Goal: Transaction & Acquisition: Purchase product/service

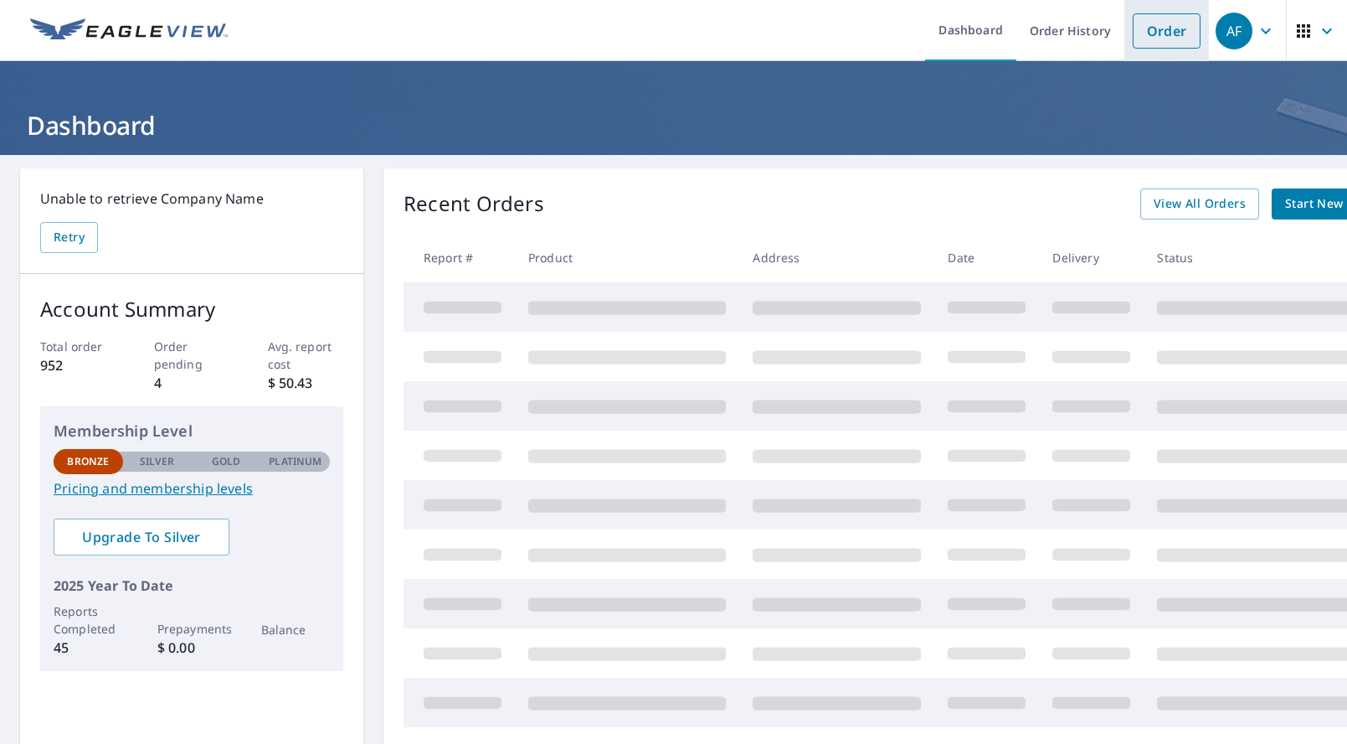
click at [1155, 32] on link "Order" at bounding box center [1167, 30] width 68 height 35
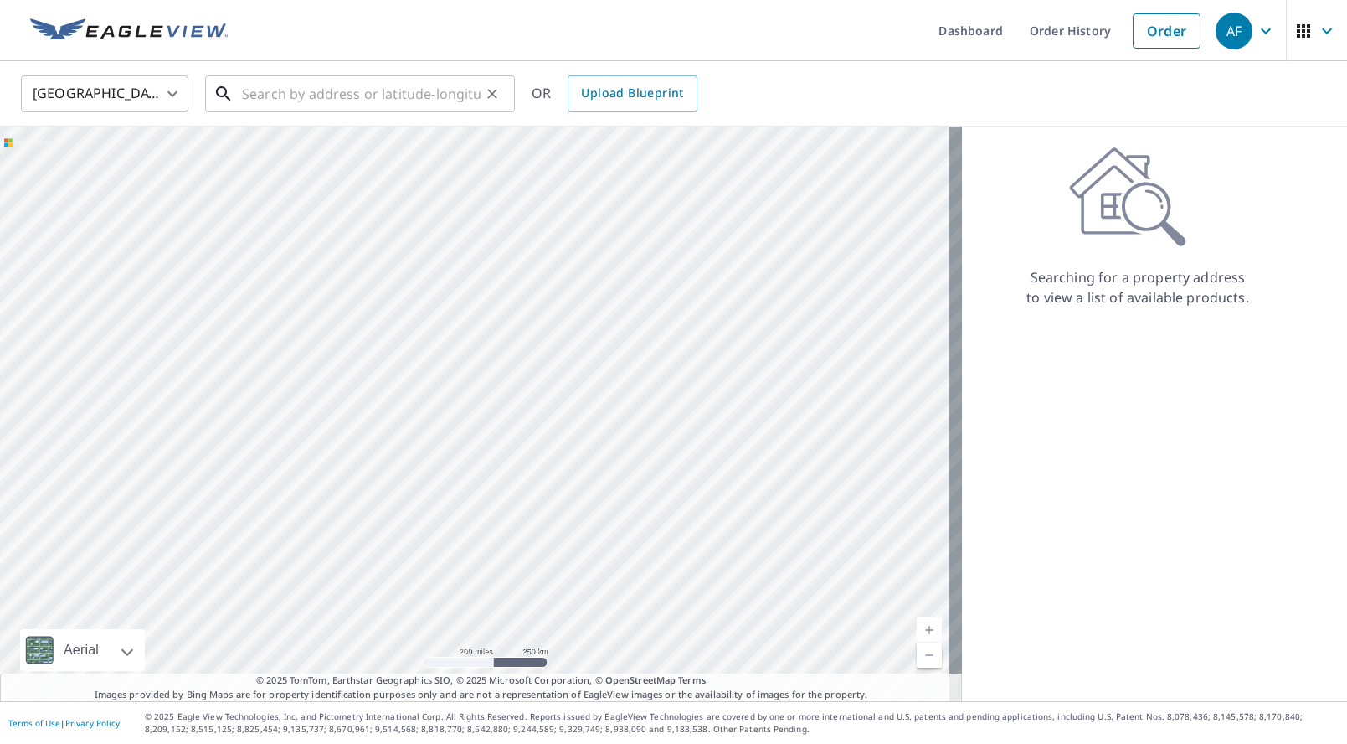
click at [311, 92] on input "text" at bounding box center [361, 93] width 239 height 47
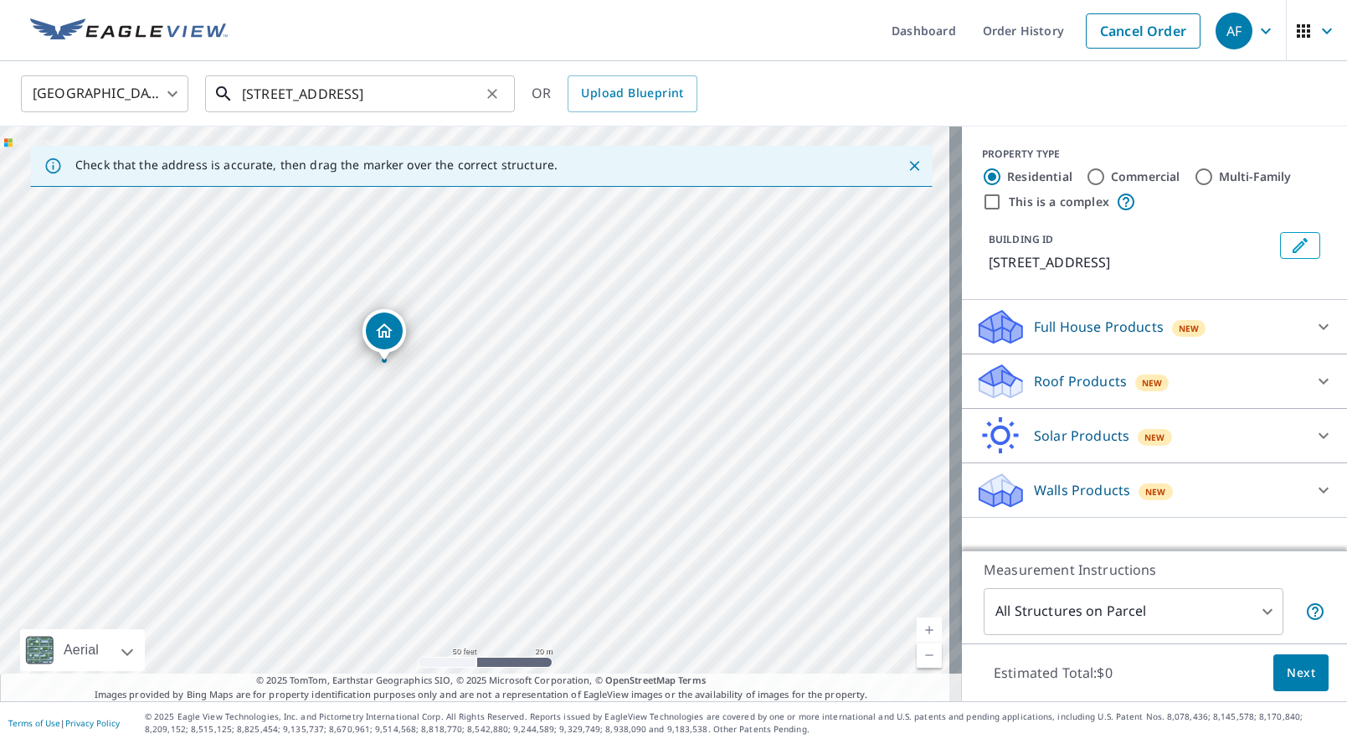
click at [306, 100] on input "[STREET_ADDRESS]" at bounding box center [361, 93] width 239 height 47
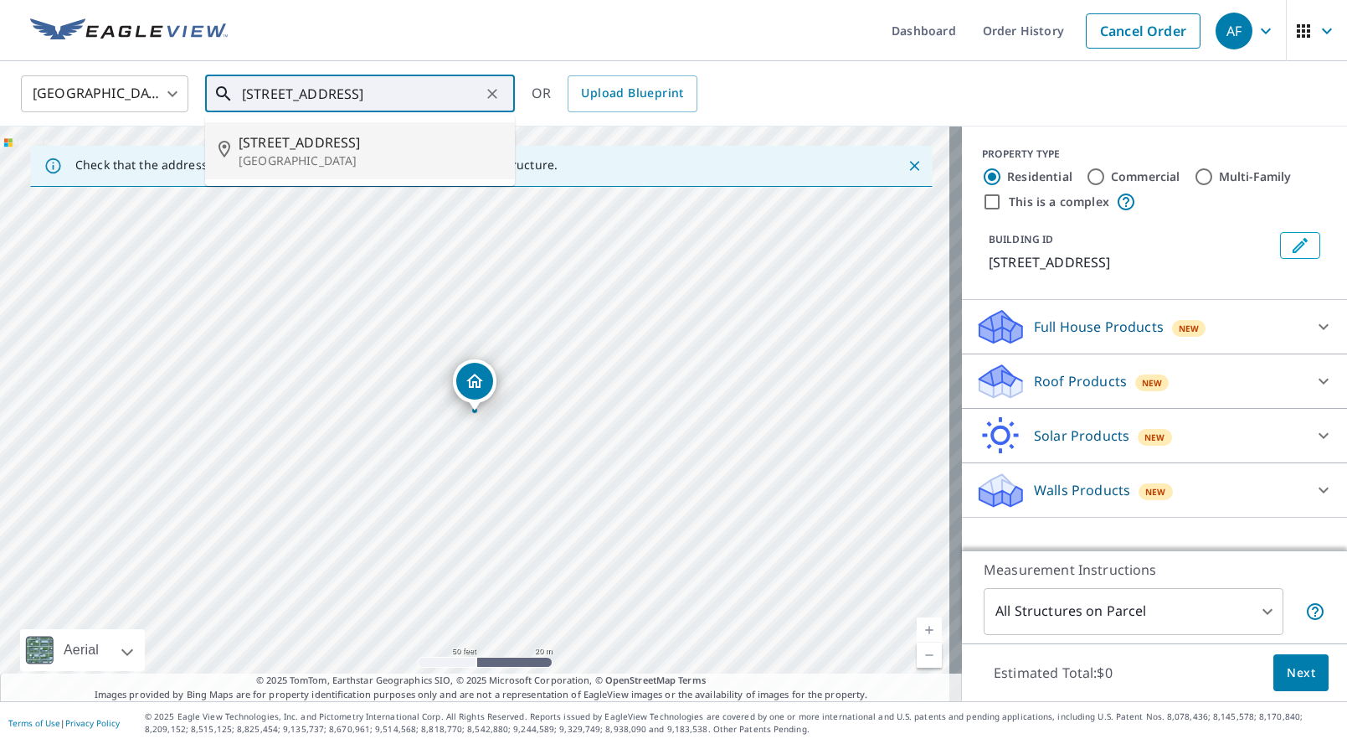
click at [276, 147] on span "[STREET_ADDRESS]" at bounding box center [370, 142] width 263 height 20
type input "[STREET_ADDRESS]"
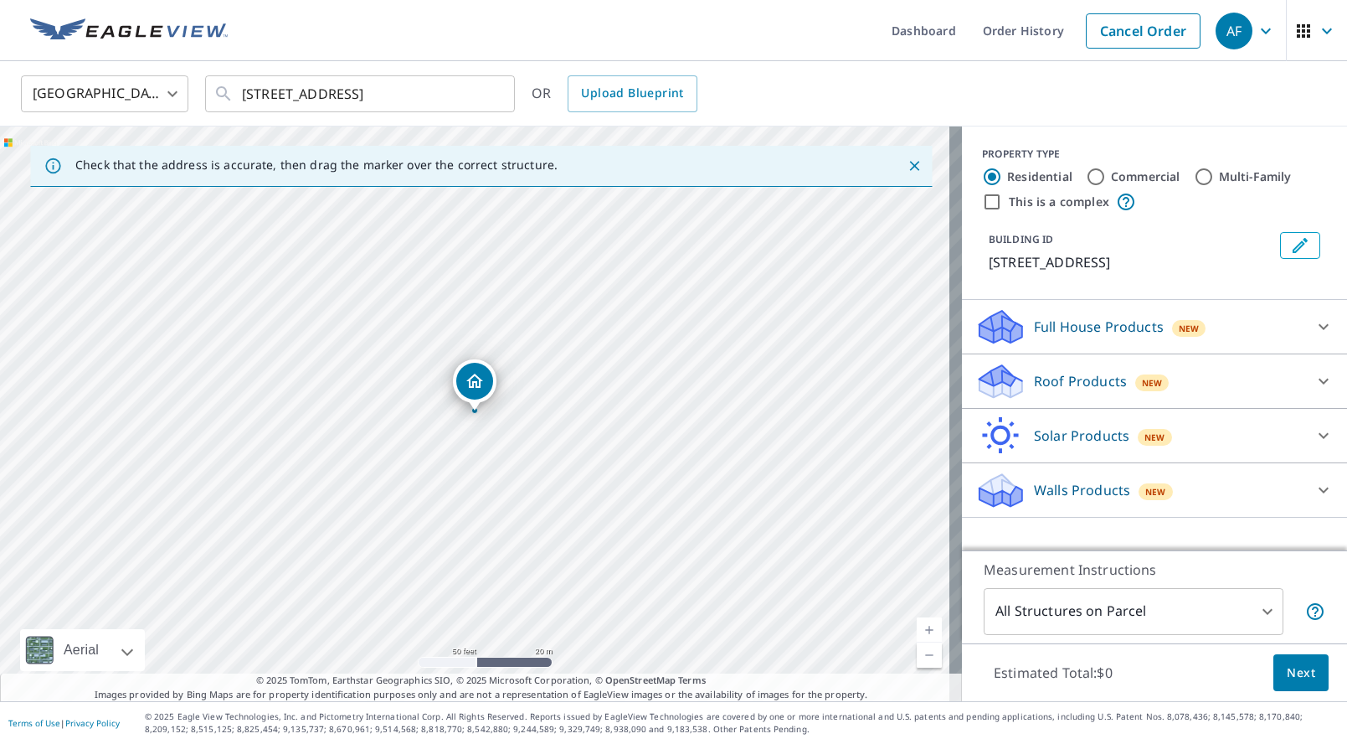
click at [1068, 328] on p "Full House Products" at bounding box center [1099, 327] width 130 height 20
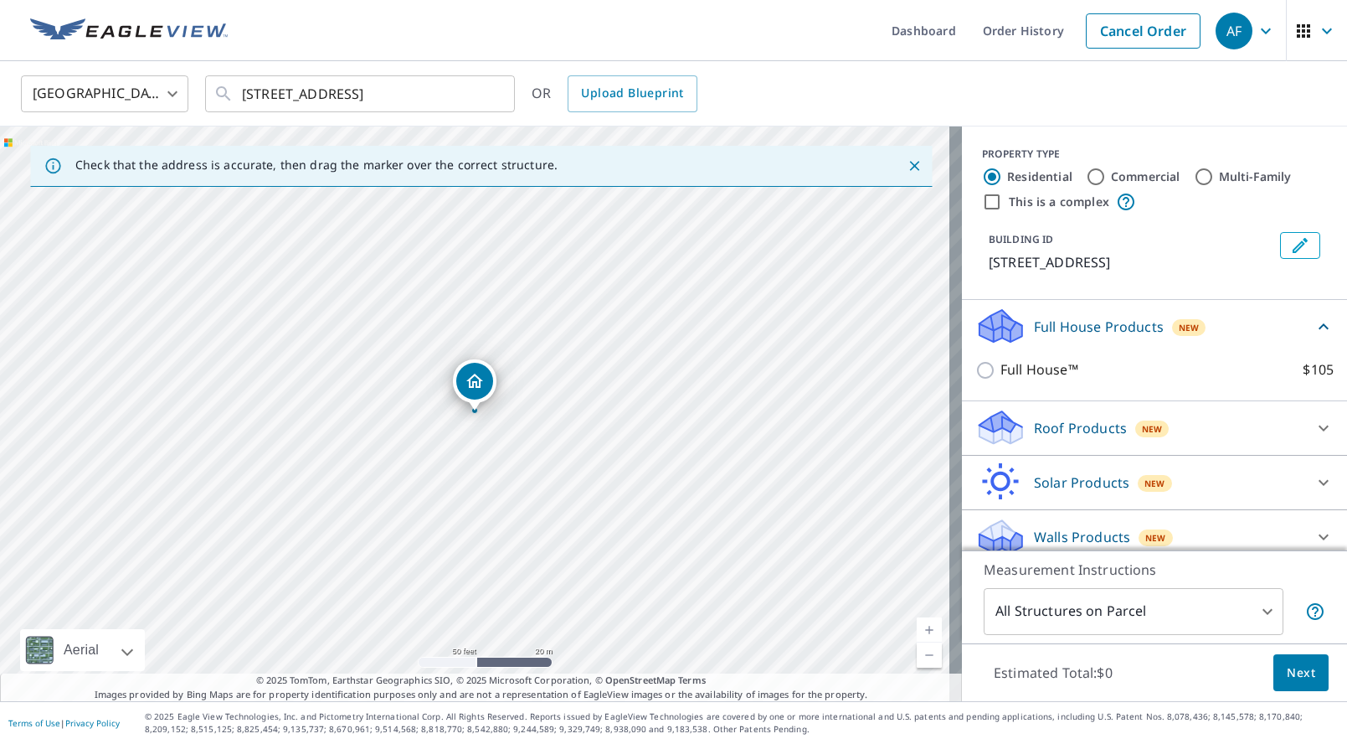
click at [1051, 427] on p "Roof Products" at bounding box center [1080, 428] width 93 height 20
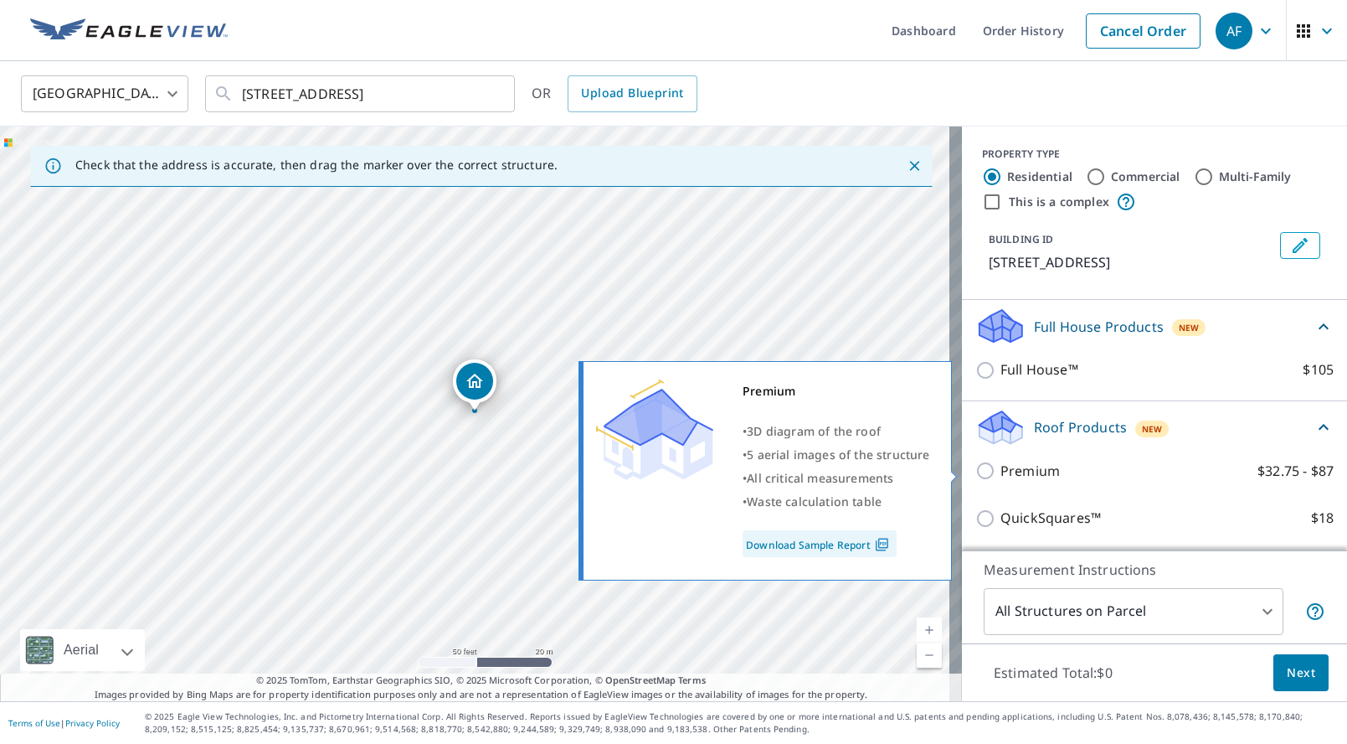
click at [1008, 462] on p "Premium" at bounding box center [1030, 471] width 59 height 21
click at [1001, 462] on input "Premium $32.75 - $87" at bounding box center [987, 471] width 25 height 20
checkbox input "true"
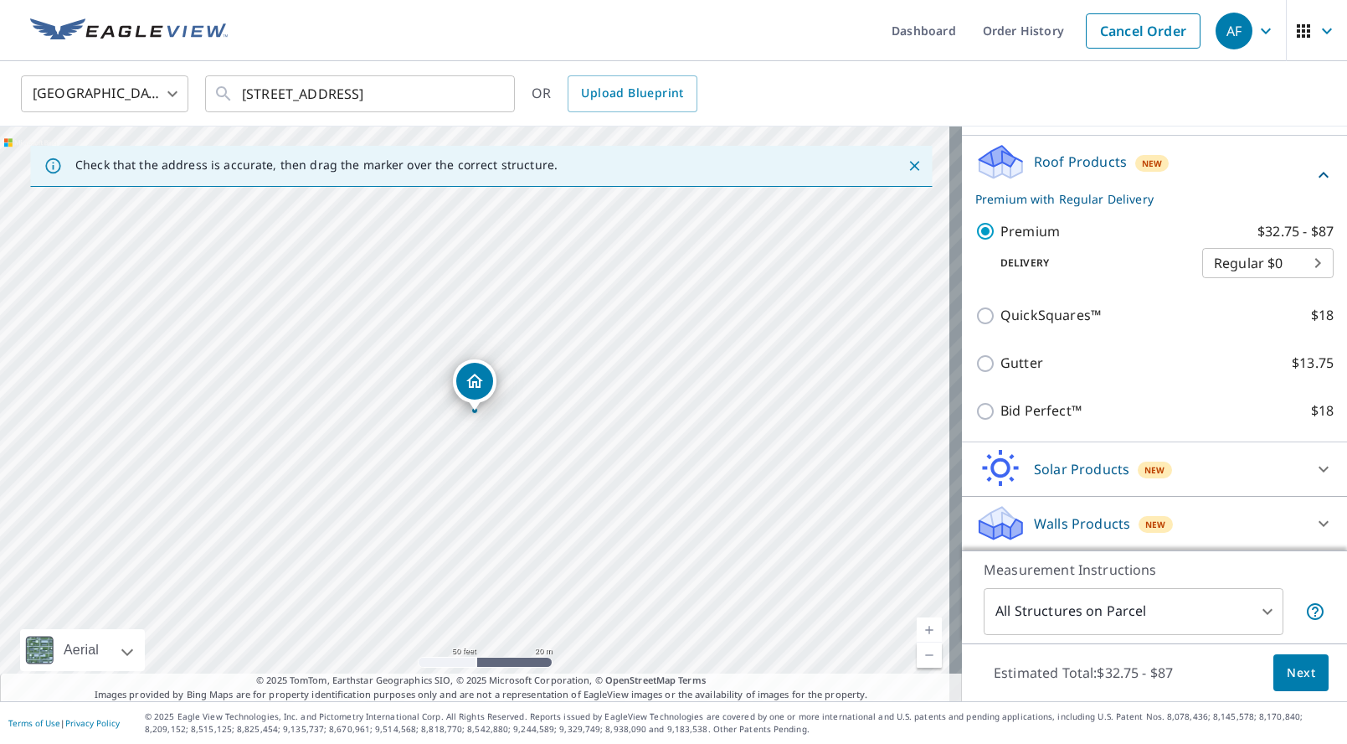
scroll to position [266, 0]
click at [1287, 666] on span "Next" at bounding box center [1301, 672] width 28 height 21
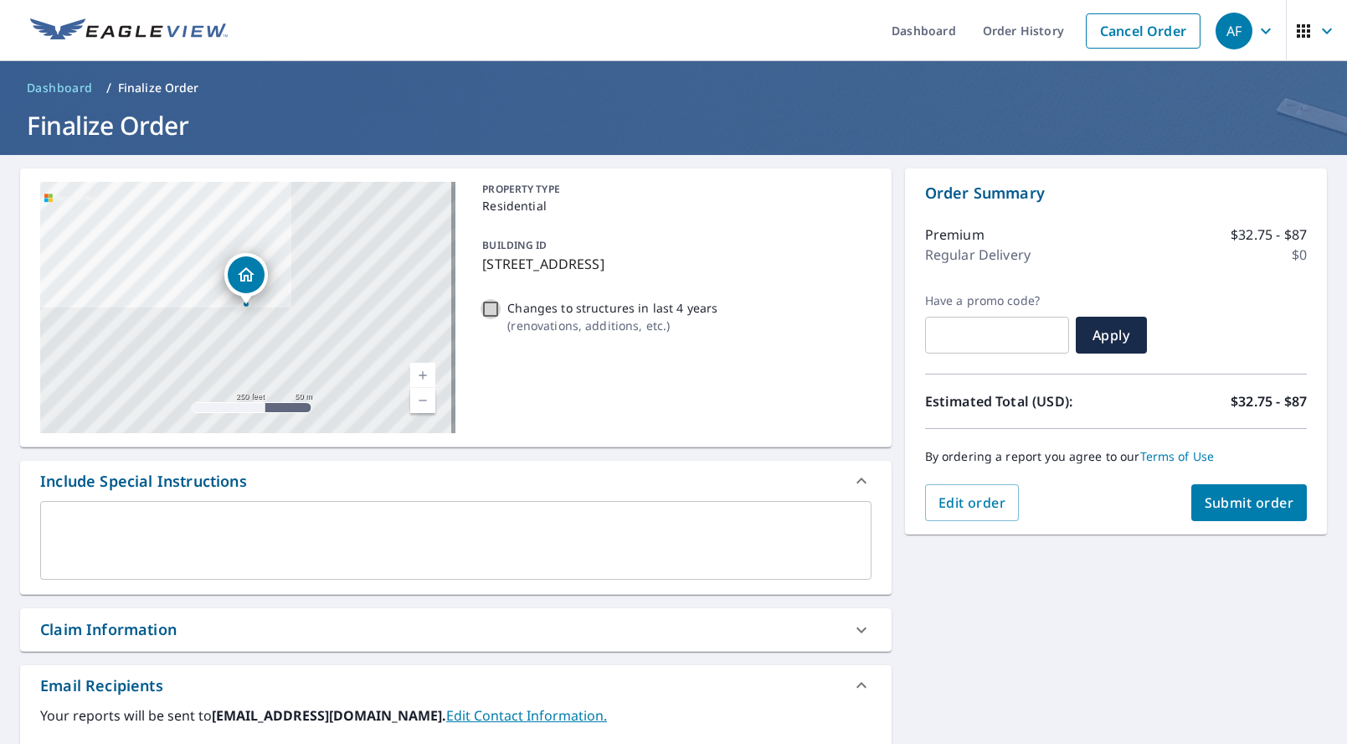
click at [490, 310] on input "Changes to structures in last 4 years ( renovations, additions, etc. )" at bounding box center [491, 309] width 20 height 20
checkbox input "true"
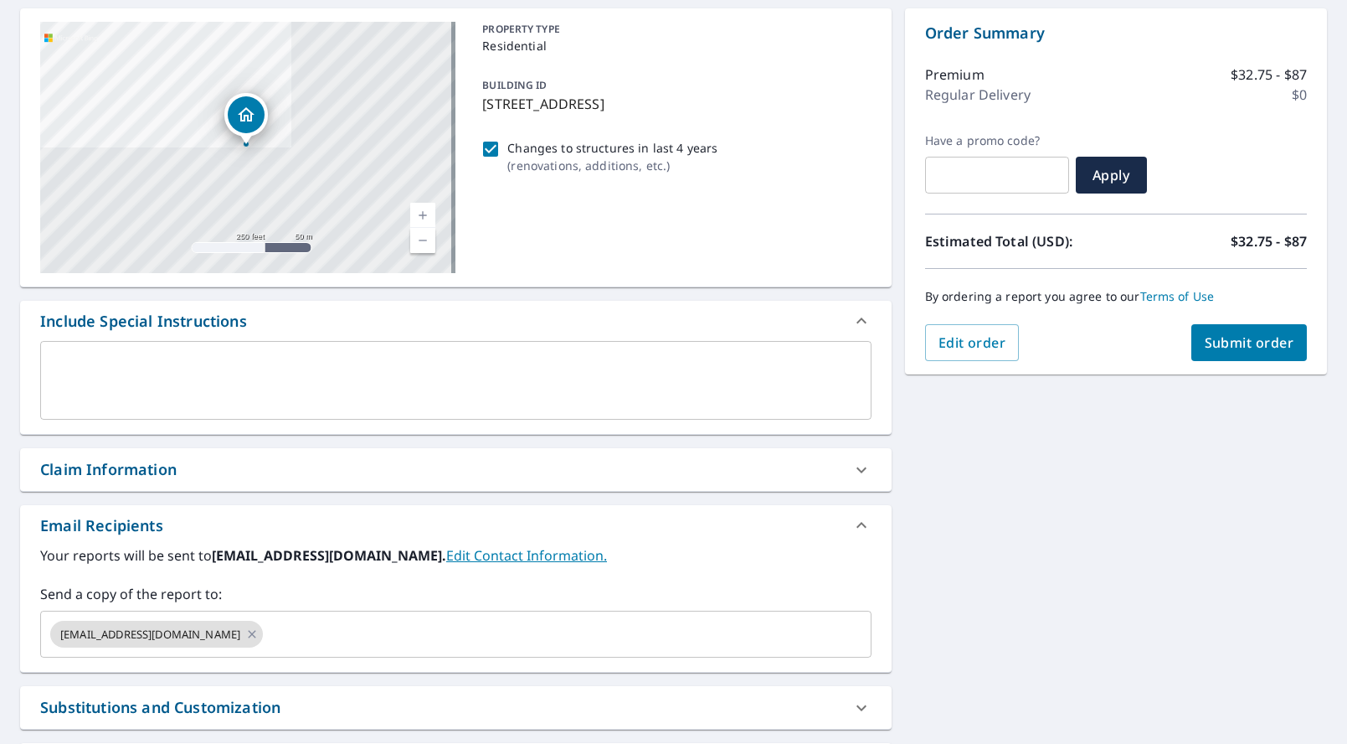
scroll to position [224, 0]
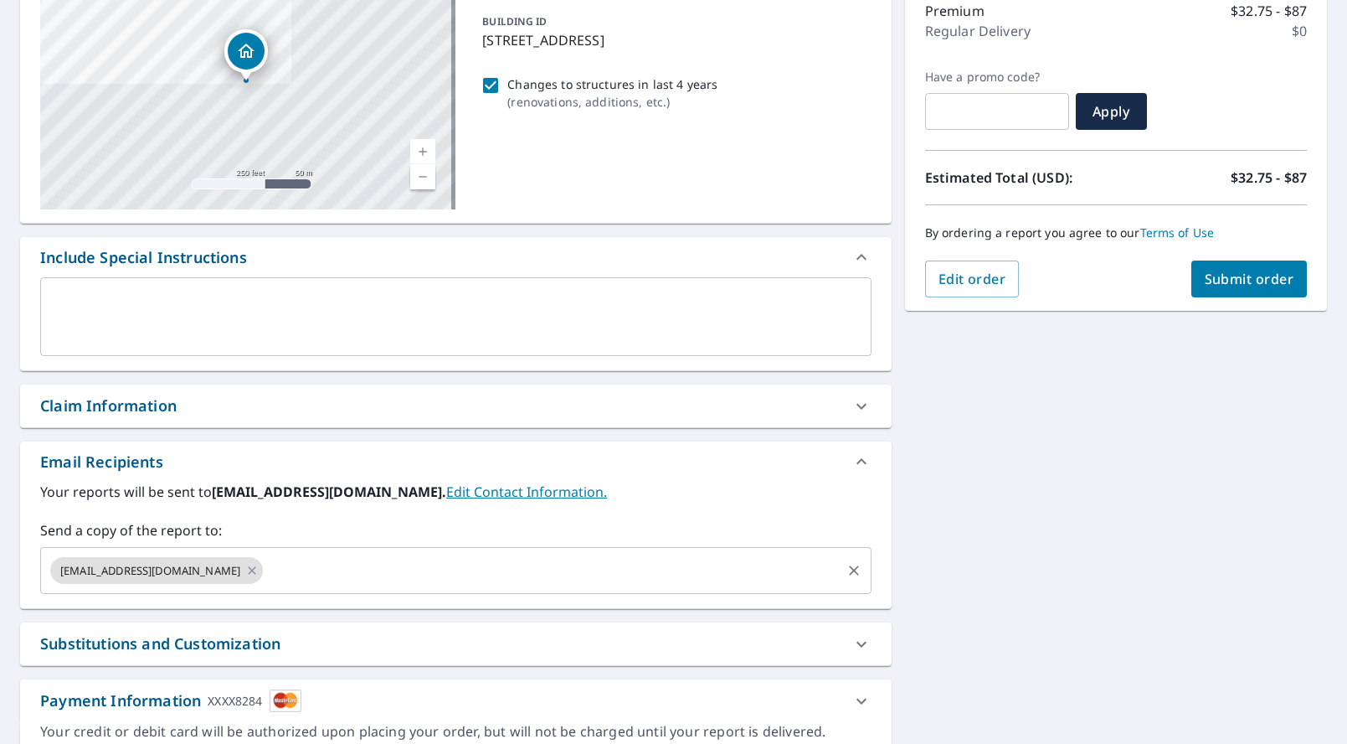
click at [311, 566] on input "text" at bounding box center [551, 570] width 573 height 32
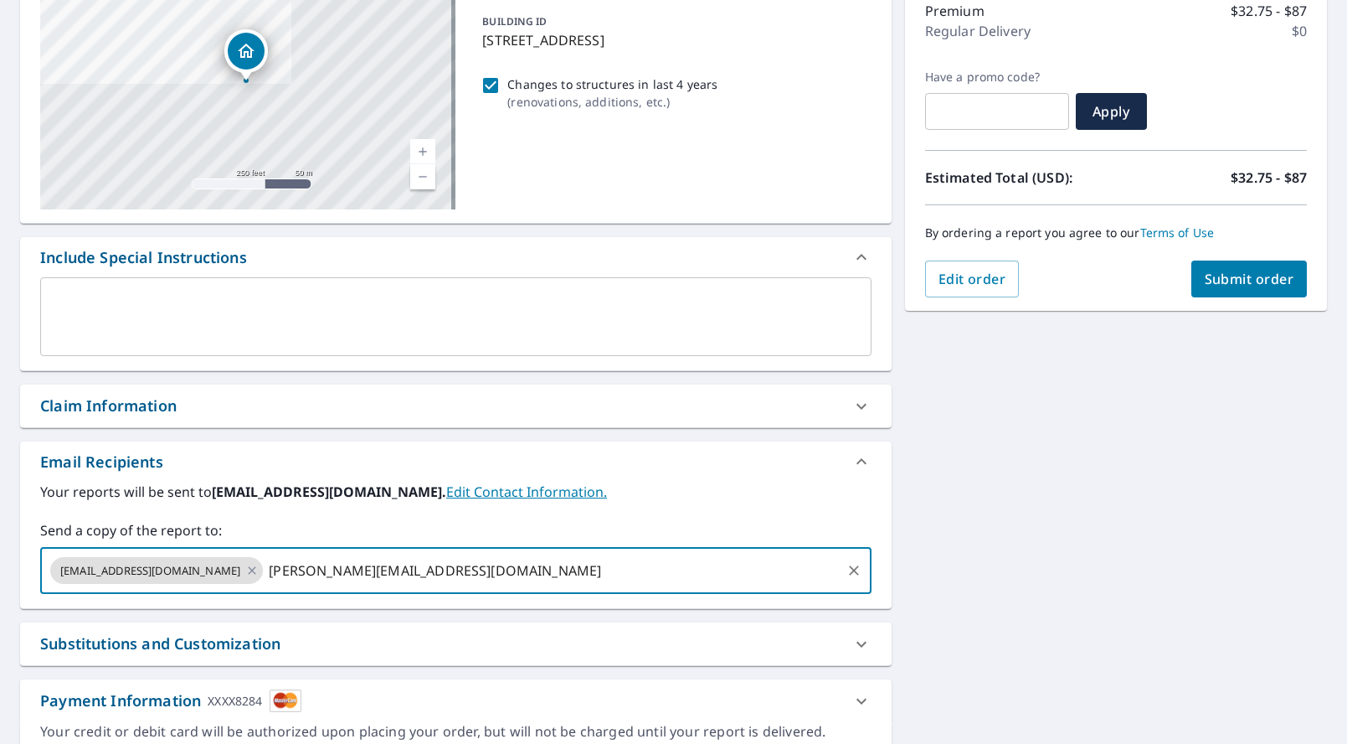
type input "[PERSON_NAME][EMAIL_ADDRESS][DOMAIN_NAME]"
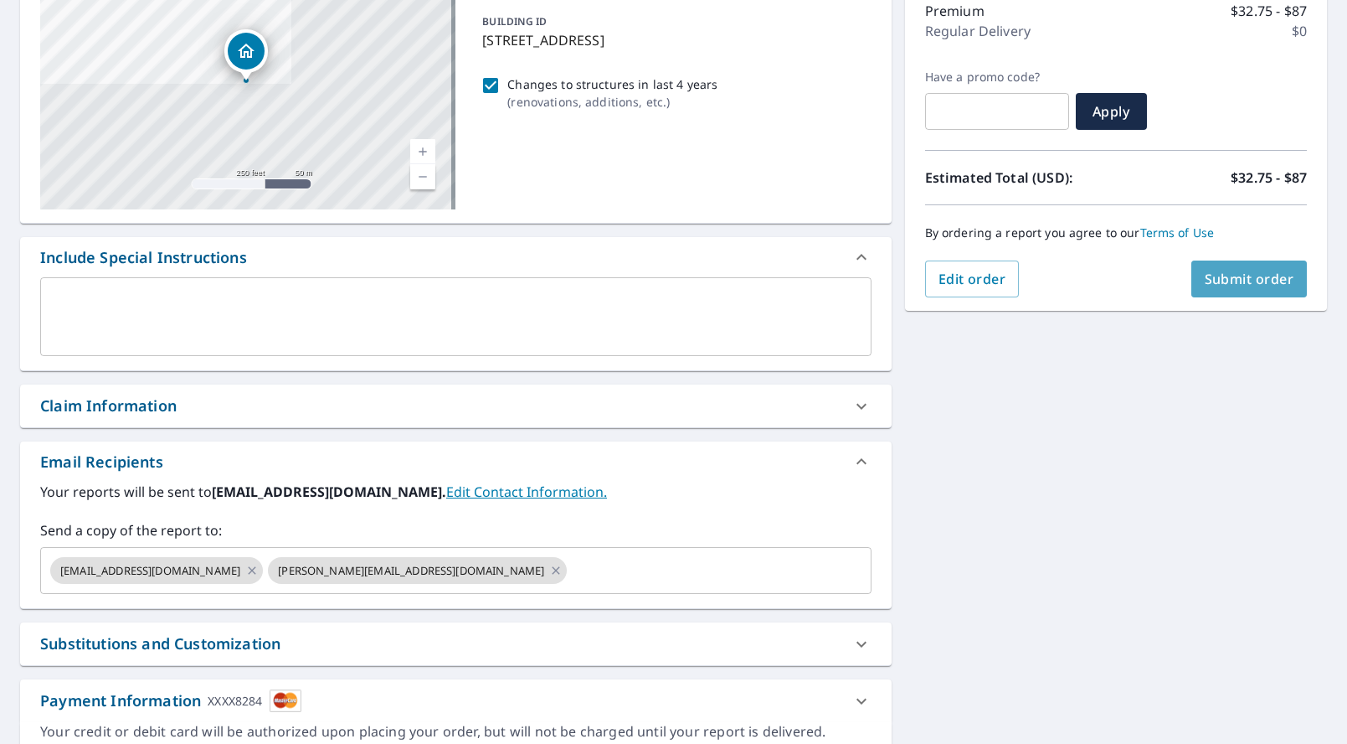
click at [1232, 279] on span "Submit order" at bounding box center [1250, 279] width 90 height 18
checkbox input "true"
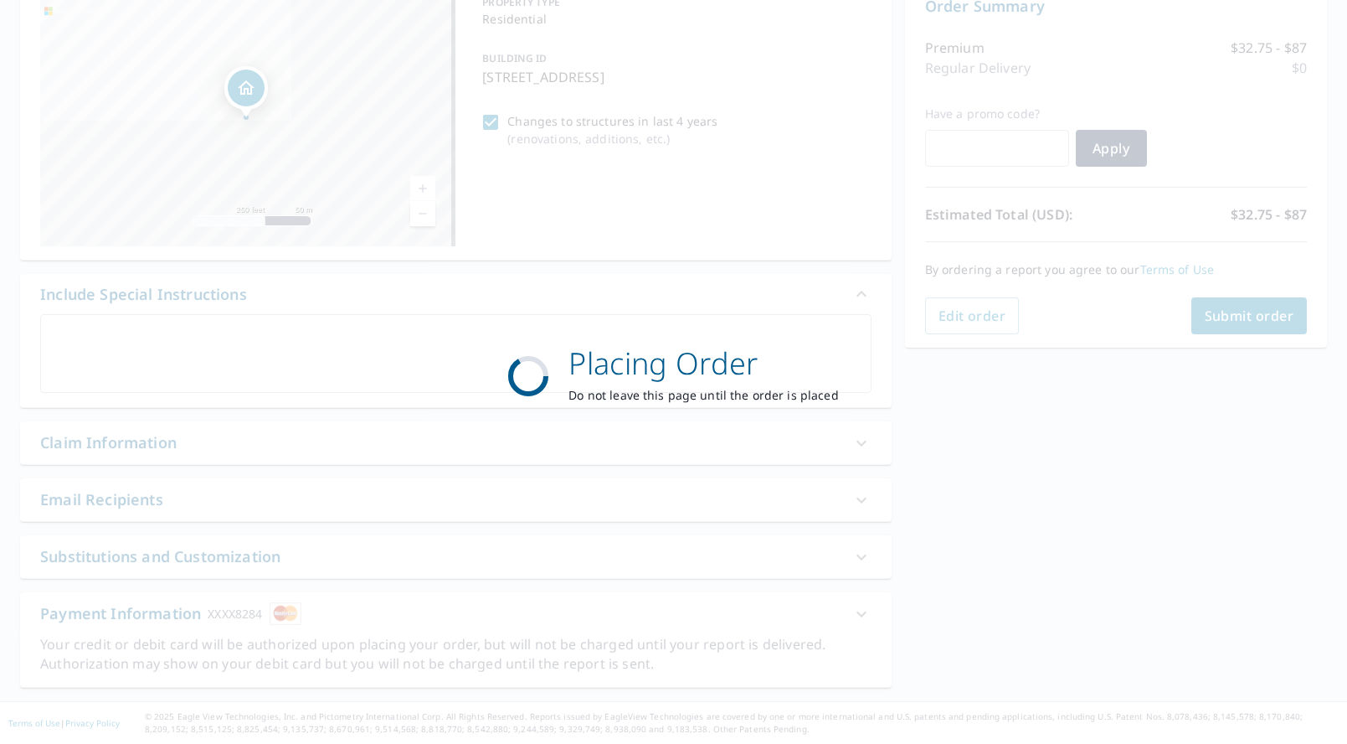
scroll to position [187, 0]
